Goal: Contribute content

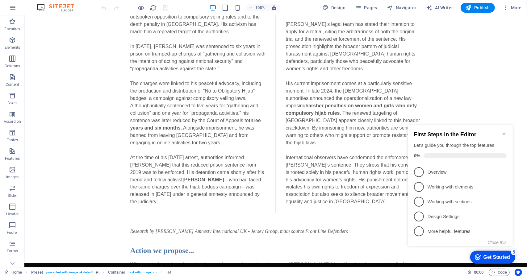
scroll to position [618, 0]
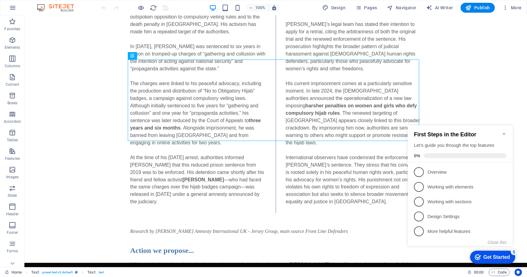
click at [502, 131] on icon "Minimize checklist" at bounding box center [503, 133] width 5 height 5
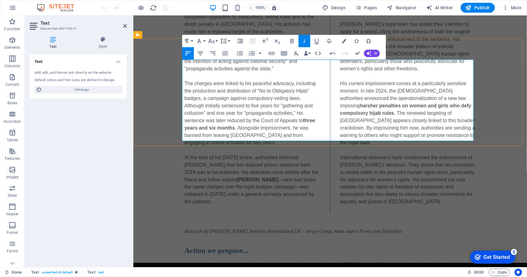
drag, startPoint x: 344, startPoint y: 98, endPoint x: 348, endPoint y: 103, distance: 6.6
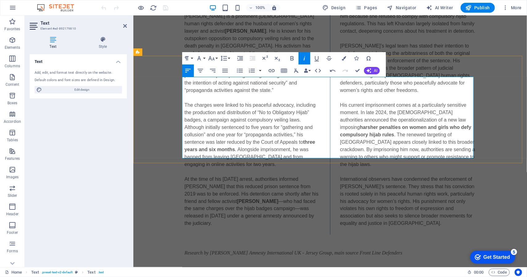
scroll to position [587, 0]
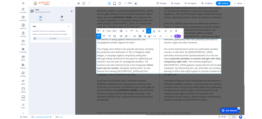
scroll to position [1331, 0]
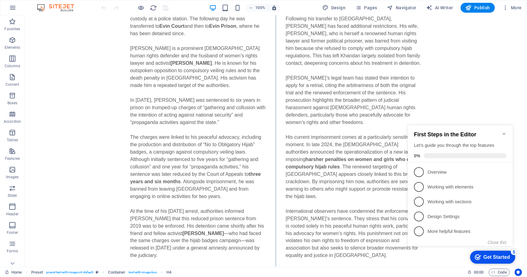
scroll to position [580, 0]
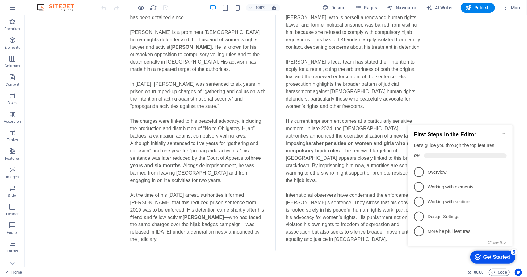
click at [503, 132] on icon "Minimize checklist" at bounding box center [503, 133] width 5 height 5
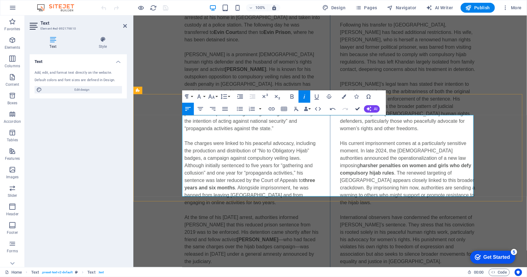
scroll to position [549, 0]
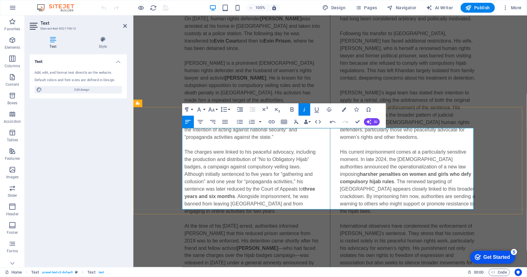
drag, startPoint x: 408, startPoint y: 170, endPoint x: 403, endPoint y: 167, distance: 5.4
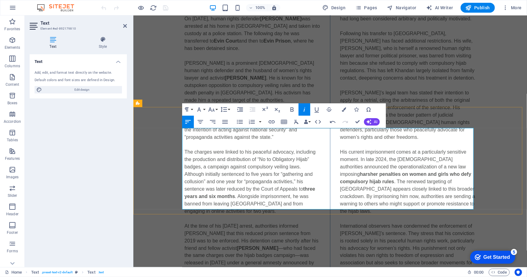
click at [483, 7] on span "Publish" at bounding box center [477, 8] width 24 height 6
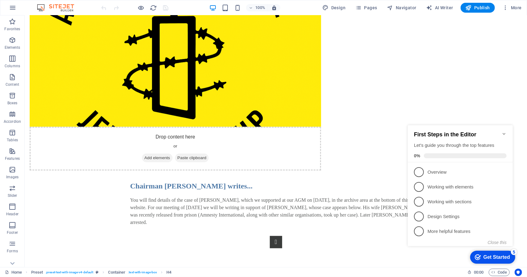
scroll to position [236, 0]
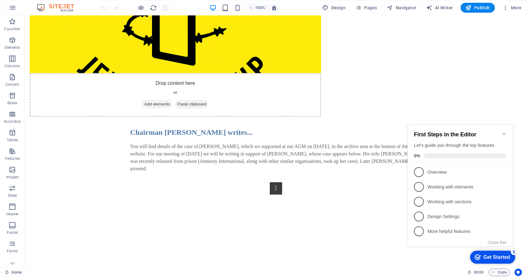
click at [503, 132] on icon "Minimize checklist" at bounding box center [503, 133] width 5 height 5
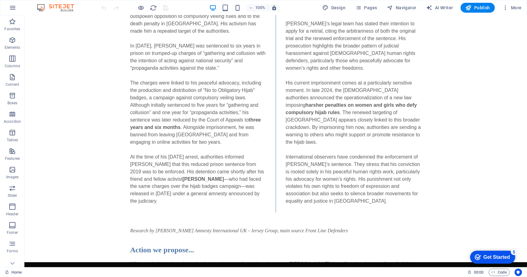
scroll to position [627, 0]
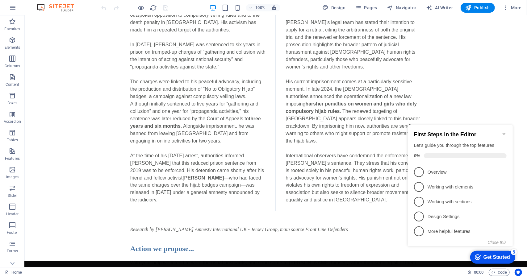
scroll to position [655, 0]
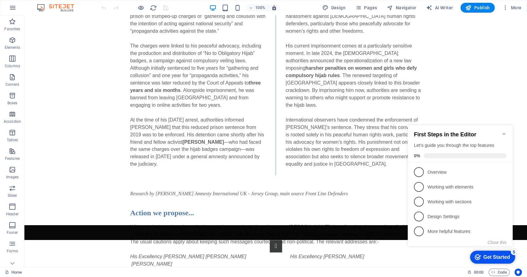
drag, startPoint x: 525, startPoint y: 48, endPoint x: 134, endPoint y: 22, distance: 392.3
click at [130, 223] on div "With your help we intend to write the usual postcards, and send some to Reza Kh…" at bounding box center [275, 278] width 291 height 111
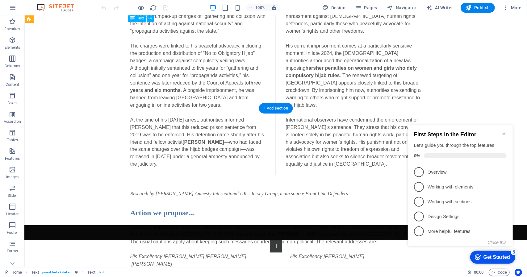
click at [130, 223] on div "With your help we intend to write the usual postcards, and send some to Reza Kh…" at bounding box center [275, 278] width 291 height 111
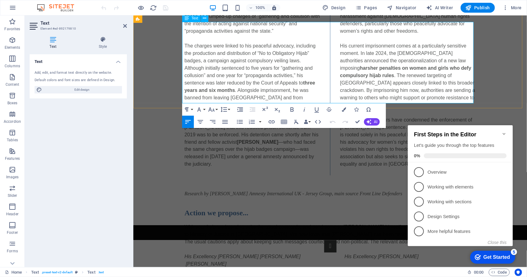
click at [184, 224] on span "With your help we intend to write the usual postcards, and send some to [PERSON…" at bounding box center [328, 234] width 289 height 20
click at [403, 276] on em "Minister of Justice of the Islamic Republic of Iran Ambassador of the Islamic R…" at bounding box center [310, 282] width 253 height 13
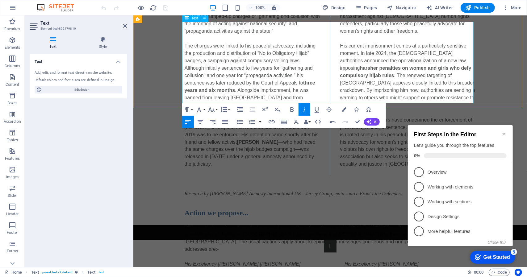
click at [401, 261] on em "His Excellency Amin Hossein Rahimi His Excellency Sayed Ali Mousavi Mr Reza Kha…" at bounding box center [312, 267] width 257 height 13
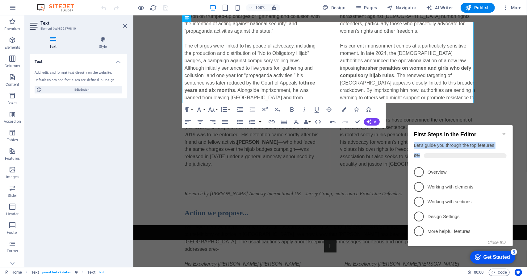
click at [501, 131] on div "First Steps in the Editor Let's guide you through the top features 0%" at bounding box center [459, 143] width 105 height 37
click at [477, 5] on span "Publish" at bounding box center [477, 8] width 24 height 6
